Goal: Information Seeking & Learning: Compare options

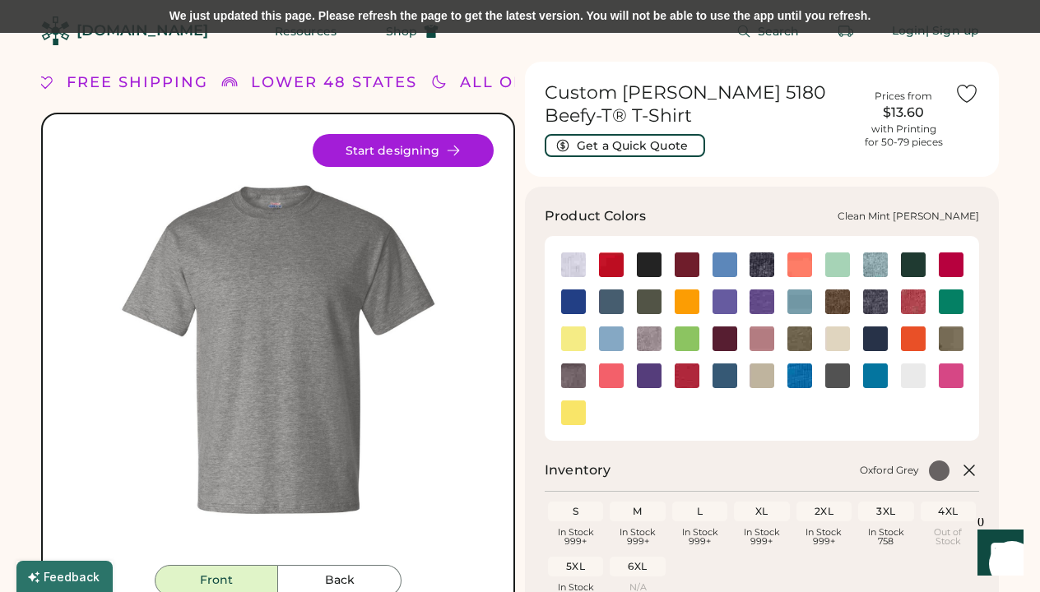
click at [875, 267] on img at bounding box center [875, 265] width 25 height 25
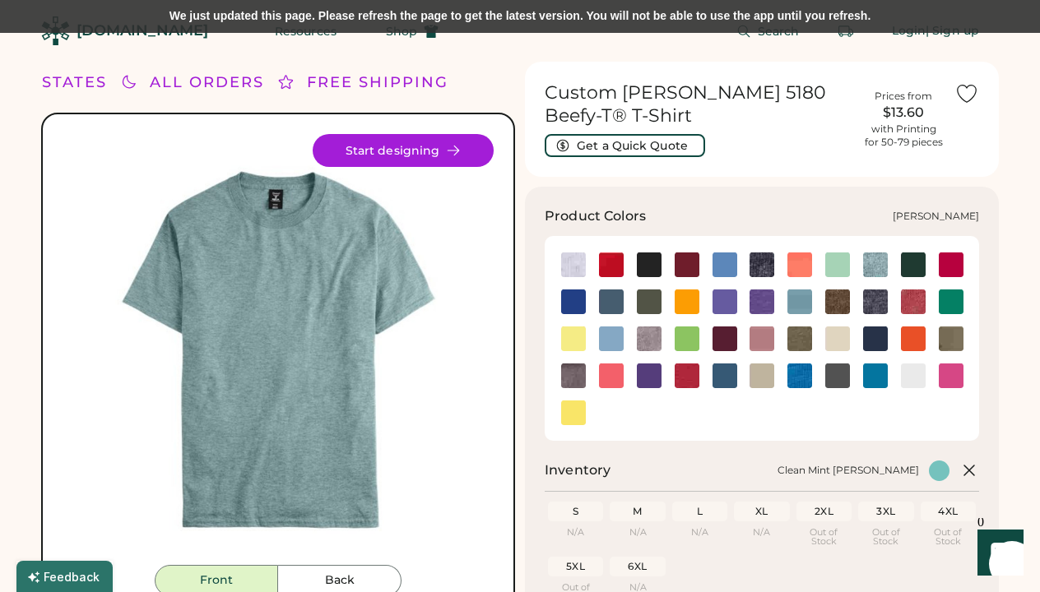
click at [875, 299] on img at bounding box center [875, 302] width 25 height 25
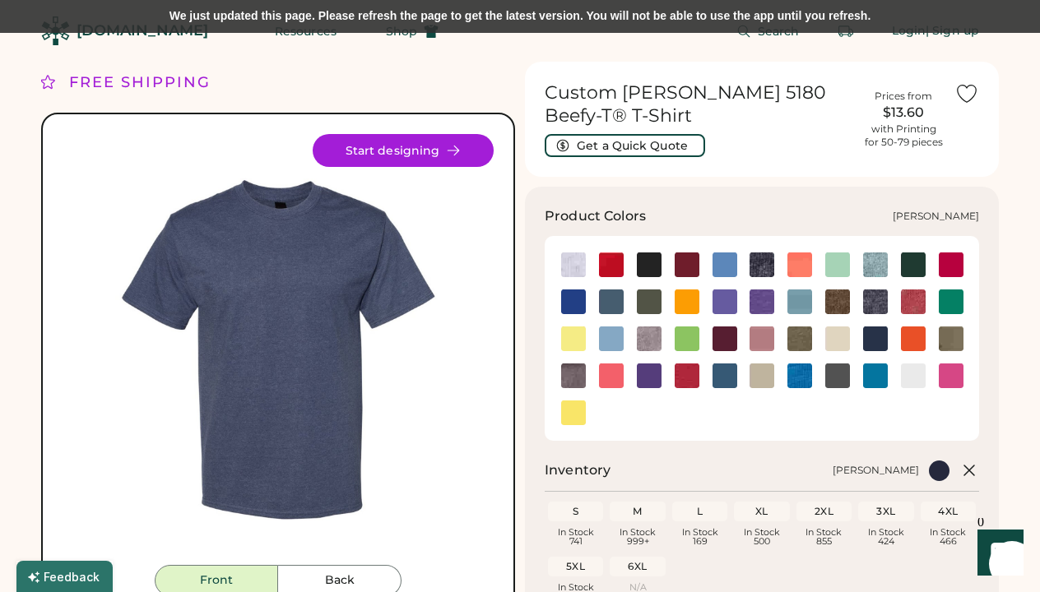
click at [919, 306] on img at bounding box center [913, 302] width 25 height 25
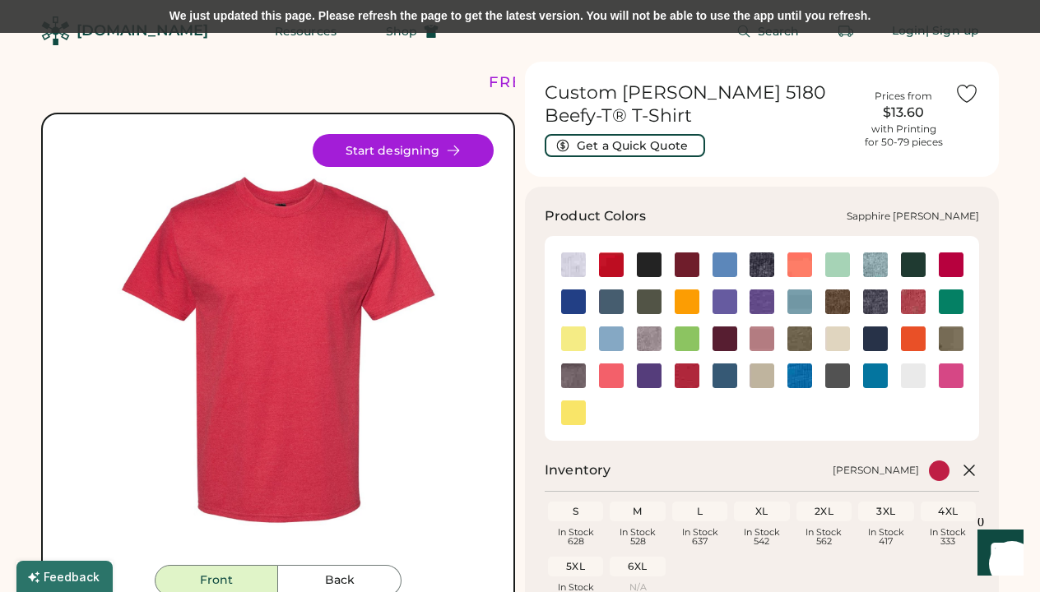
click at [800, 372] on img at bounding box center [799, 376] width 25 height 25
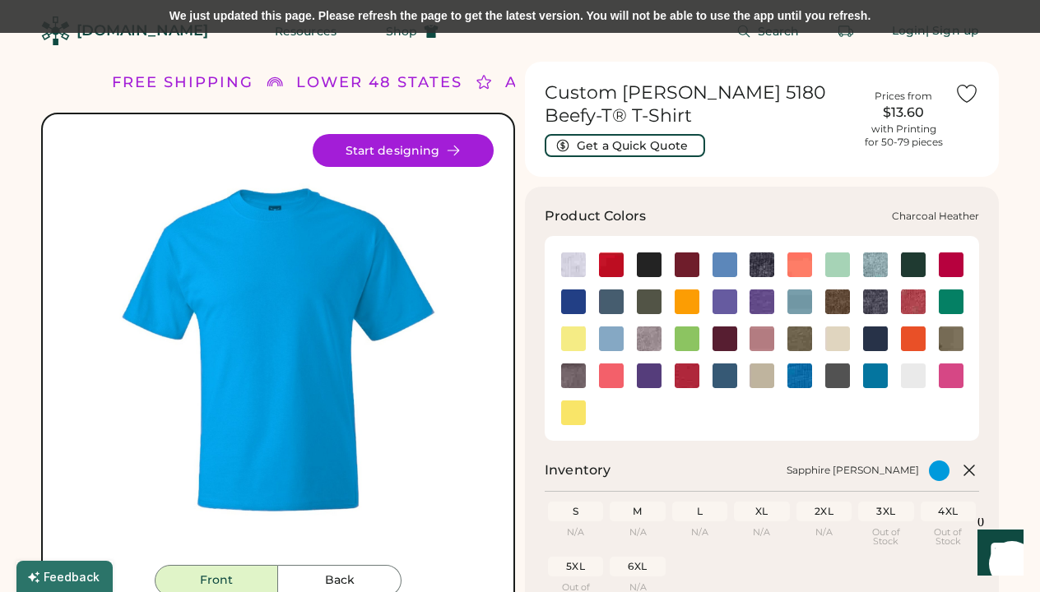
click at [764, 262] on img at bounding box center [761, 265] width 25 height 25
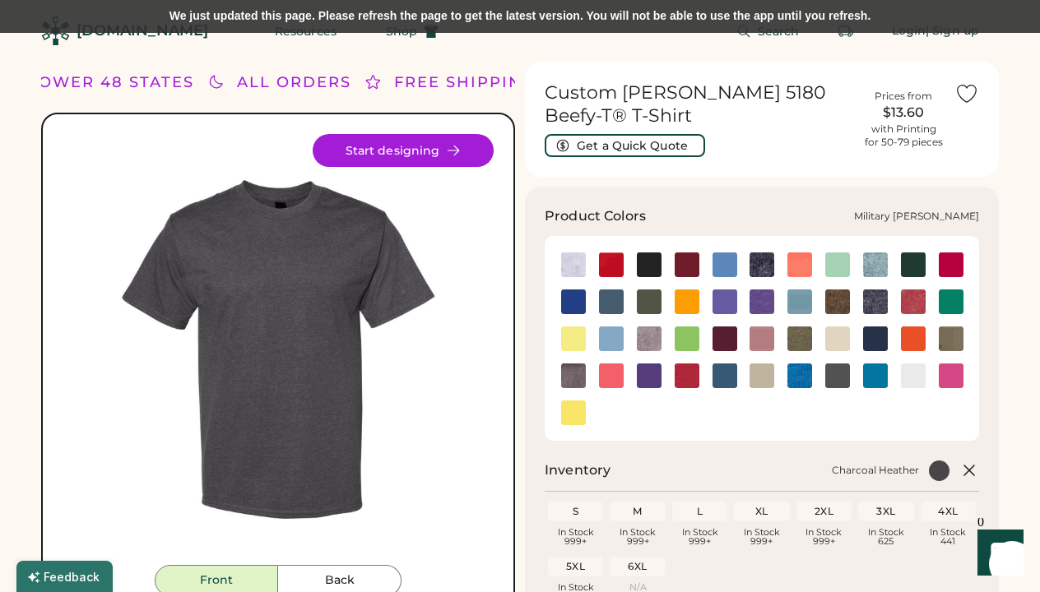
click at [797, 338] on img at bounding box center [799, 339] width 25 height 25
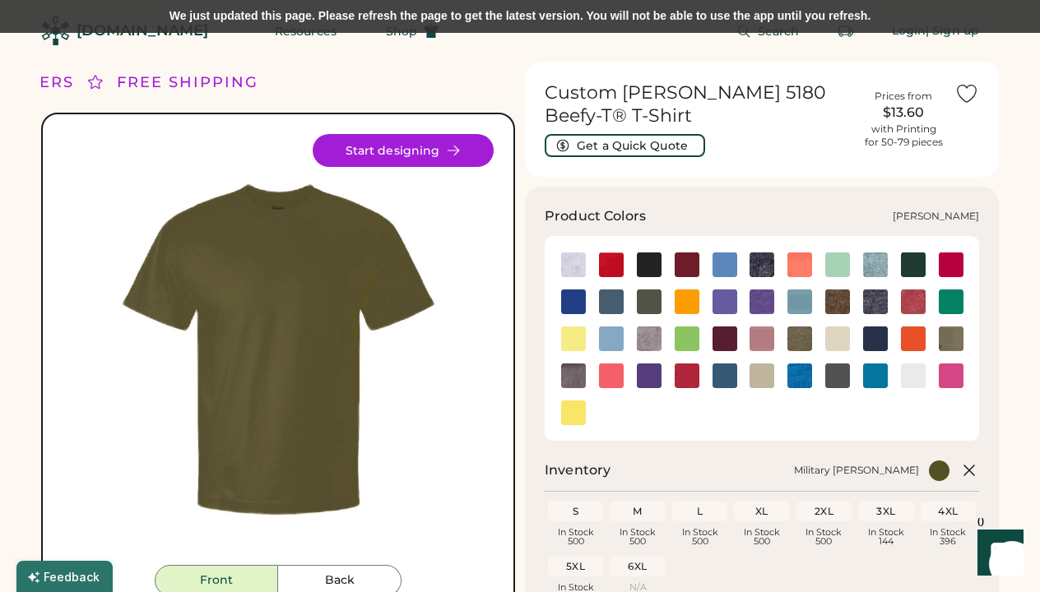
click at [842, 301] on img at bounding box center [837, 302] width 25 height 25
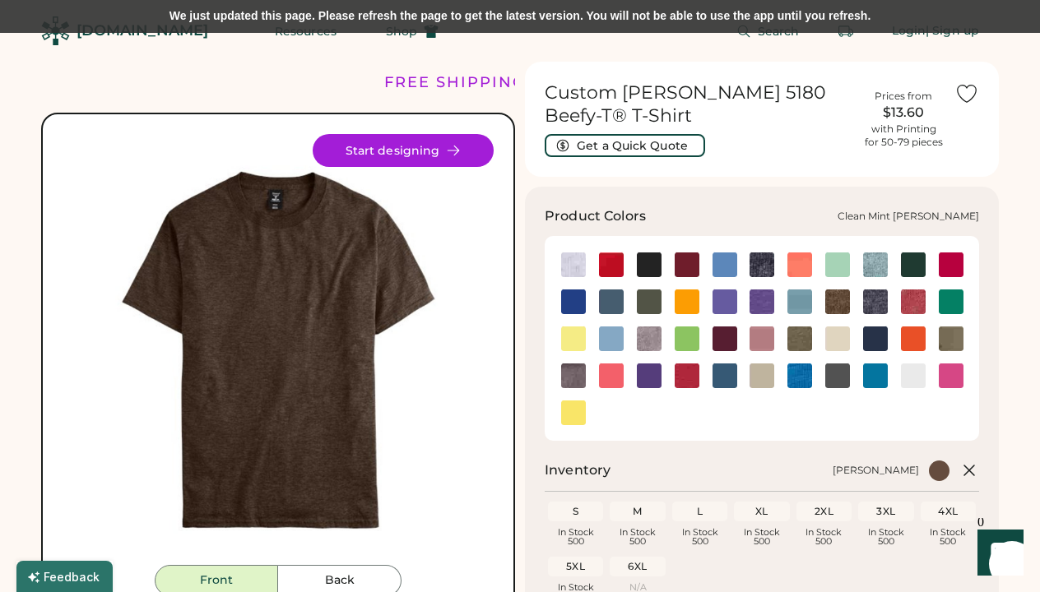
click at [874, 265] on img at bounding box center [875, 265] width 25 height 25
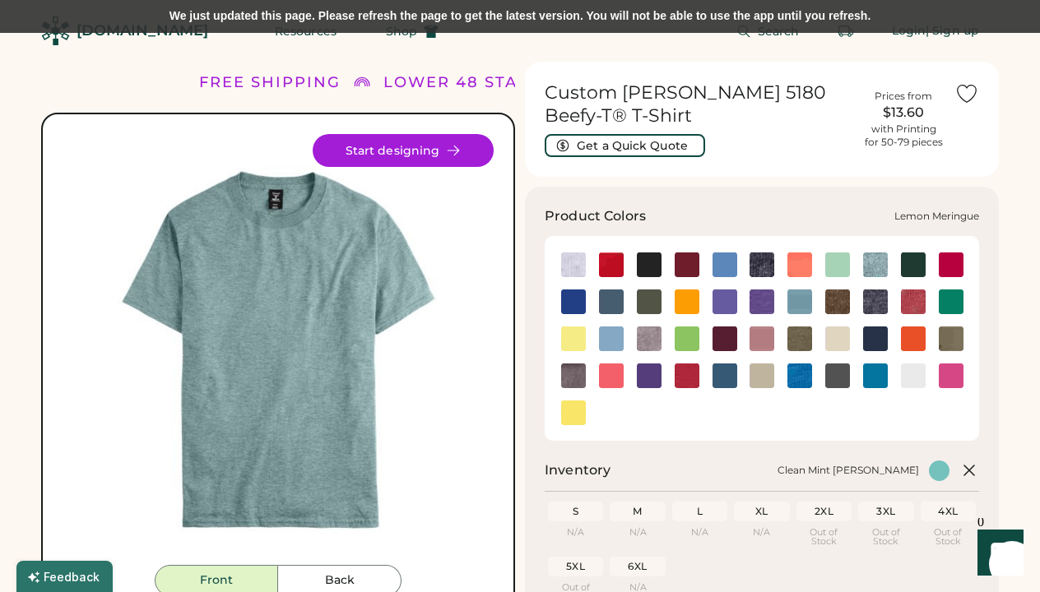
click at [576, 337] on img at bounding box center [573, 339] width 25 height 25
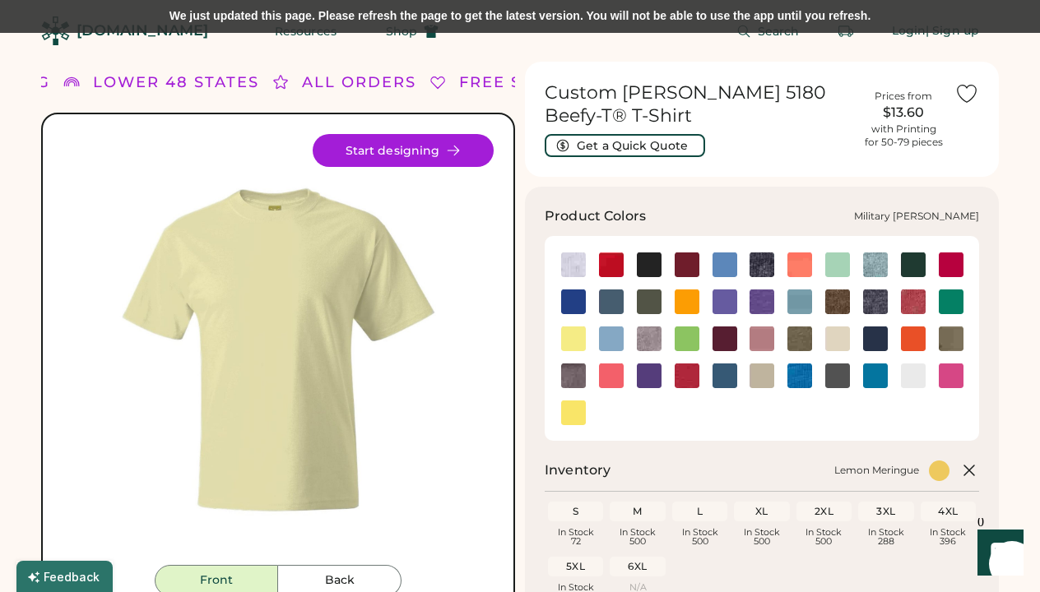
click at [805, 339] on img at bounding box center [799, 339] width 25 height 25
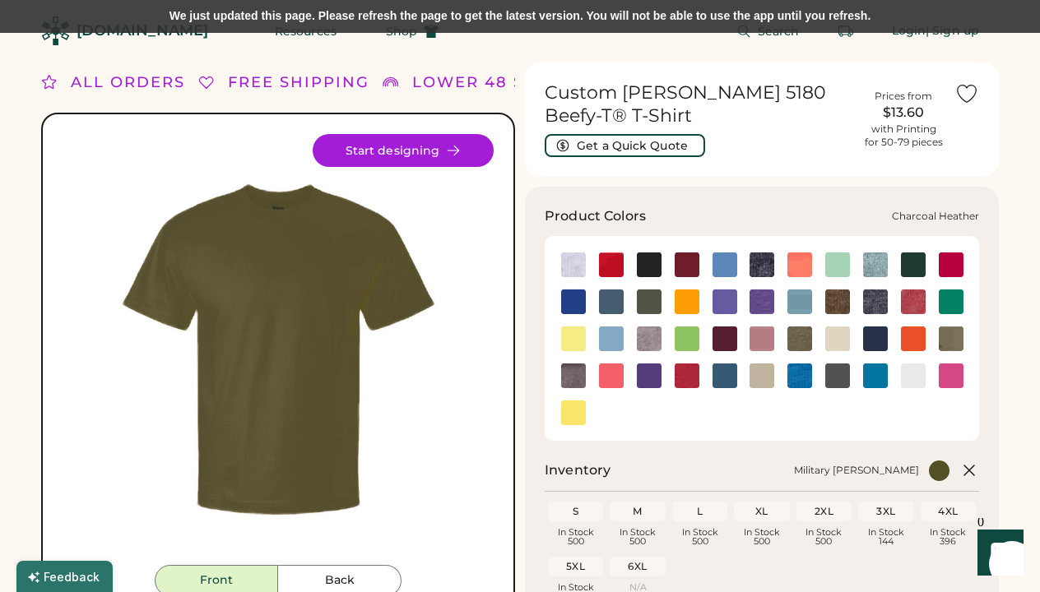
click at [763, 269] on img at bounding box center [761, 265] width 25 height 25
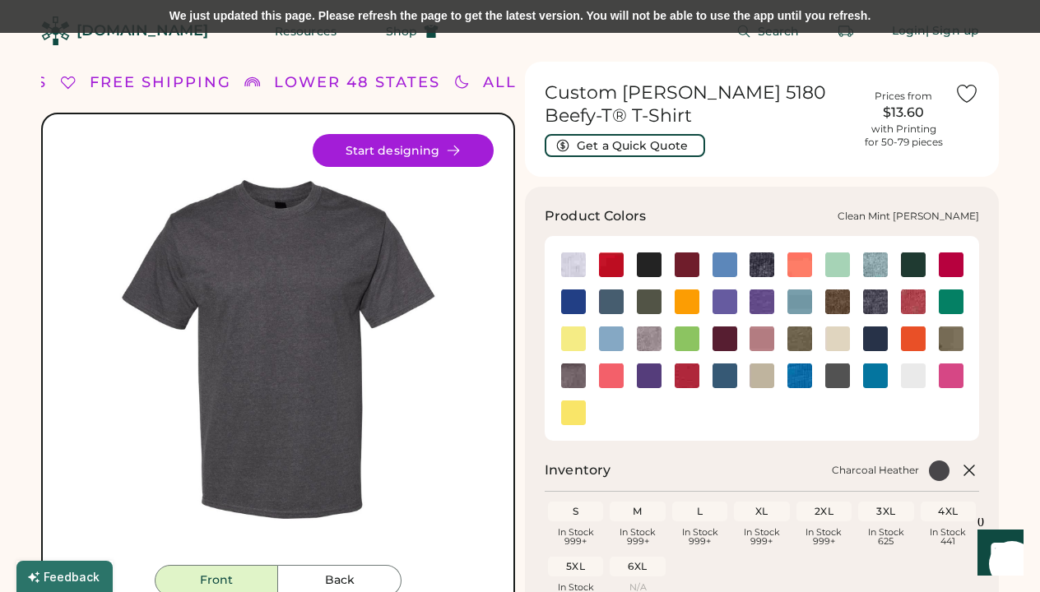
click at [879, 259] on img at bounding box center [875, 265] width 25 height 25
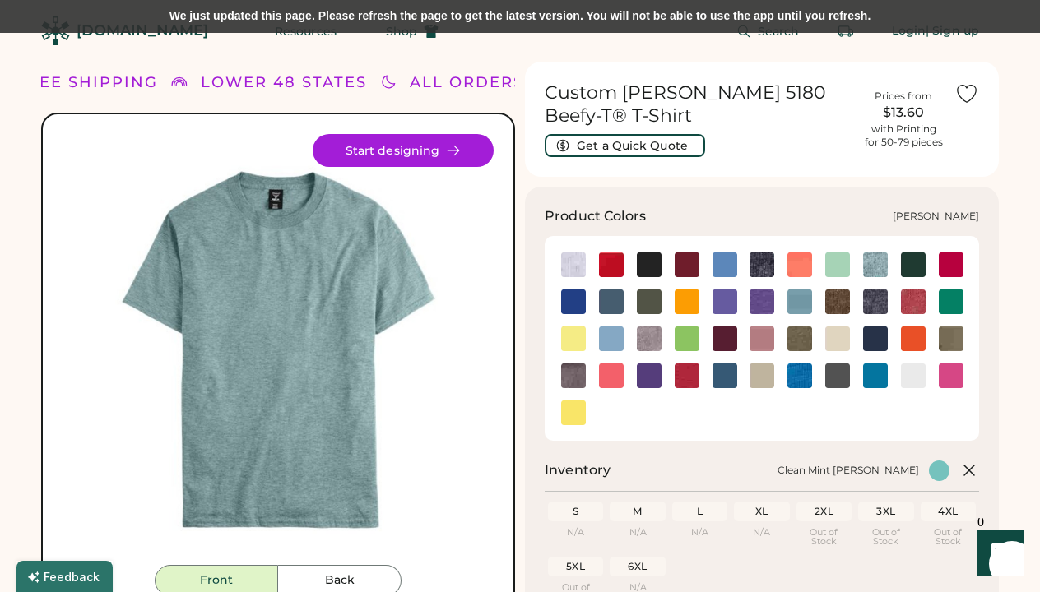
click at [876, 302] on img at bounding box center [875, 302] width 25 height 25
